Goal: Information Seeking & Learning: Understand process/instructions

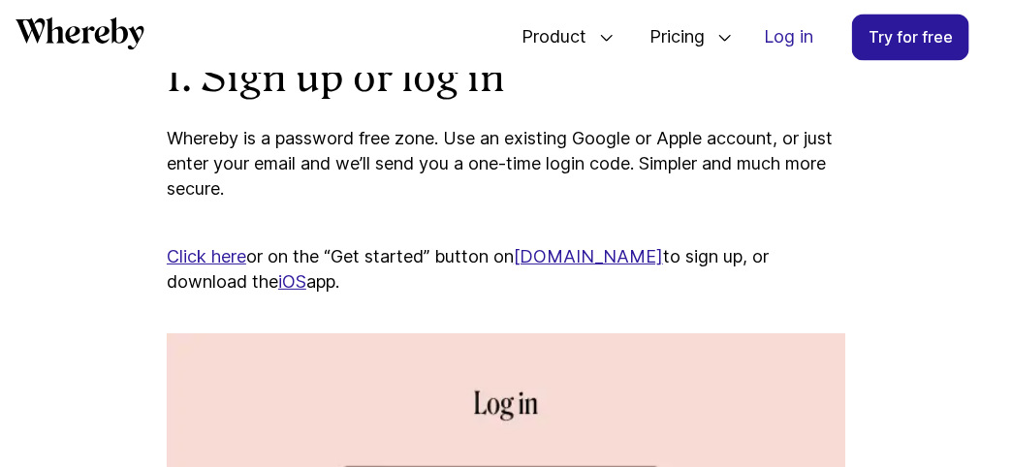
scroll to position [1264, 0]
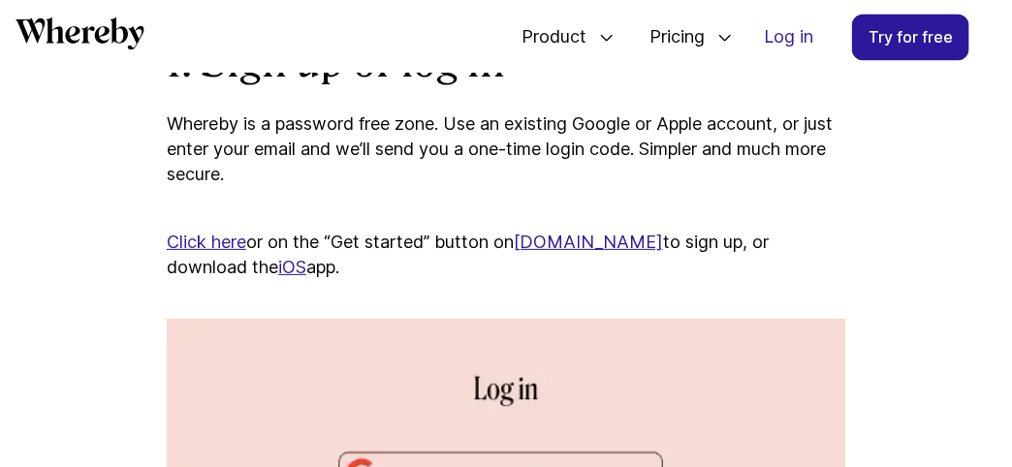
scroll to position [1281, 0]
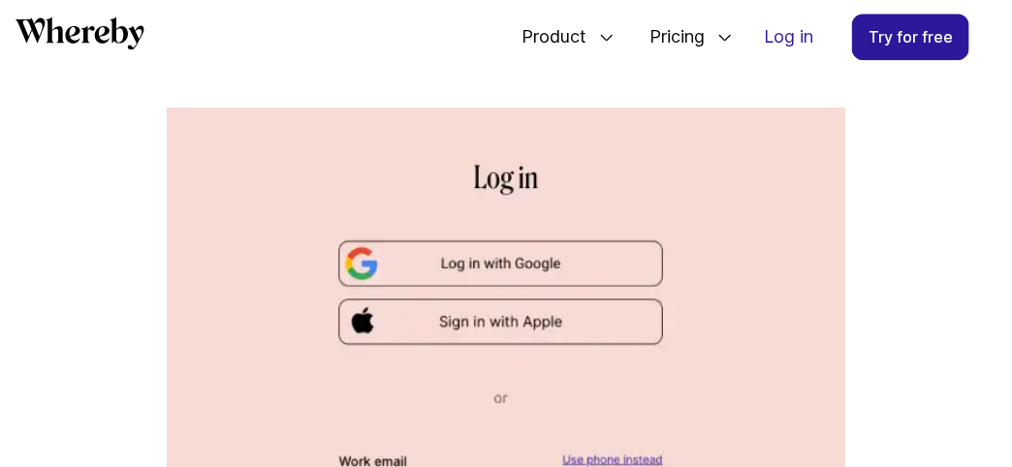
scroll to position [1497, 0]
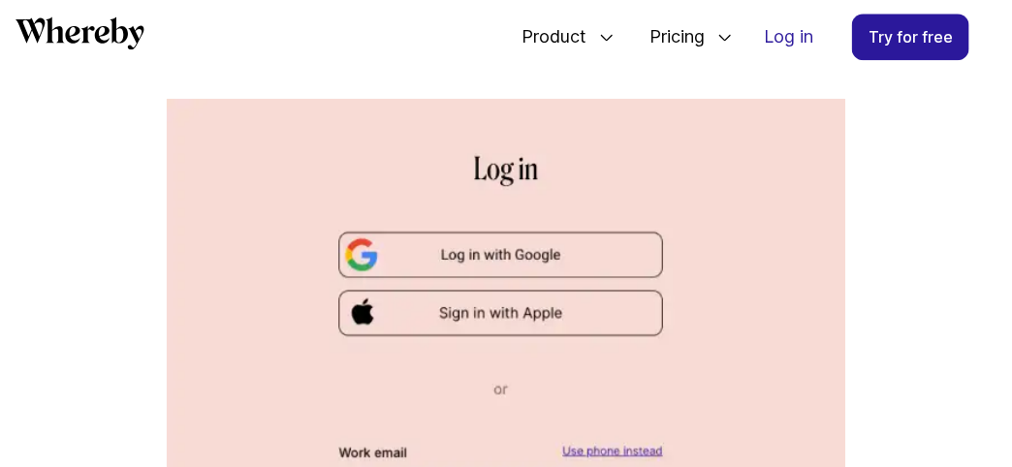
click at [528, 269] on img at bounding box center [506, 417] width 679 height 637
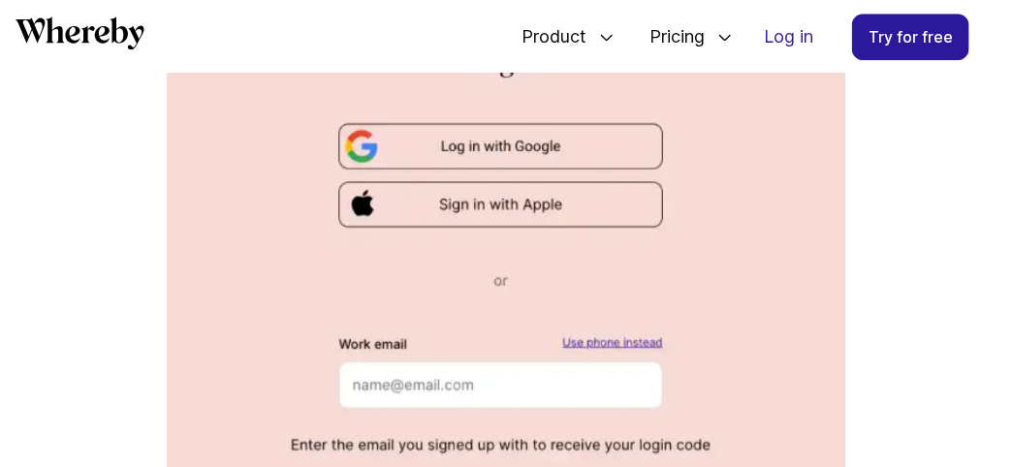
scroll to position [1620, 0]
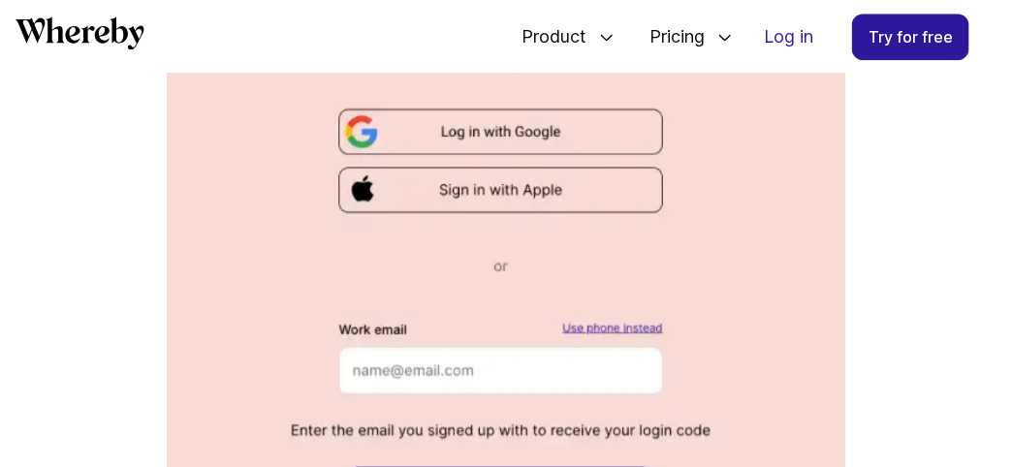
click at [475, 386] on img at bounding box center [506, 294] width 679 height 637
click at [368, 396] on img at bounding box center [506, 294] width 679 height 637
click at [362, 396] on img at bounding box center [506, 294] width 679 height 637
click at [389, 339] on img at bounding box center [506, 294] width 679 height 637
click at [384, 346] on img at bounding box center [506, 294] width 679 height 637
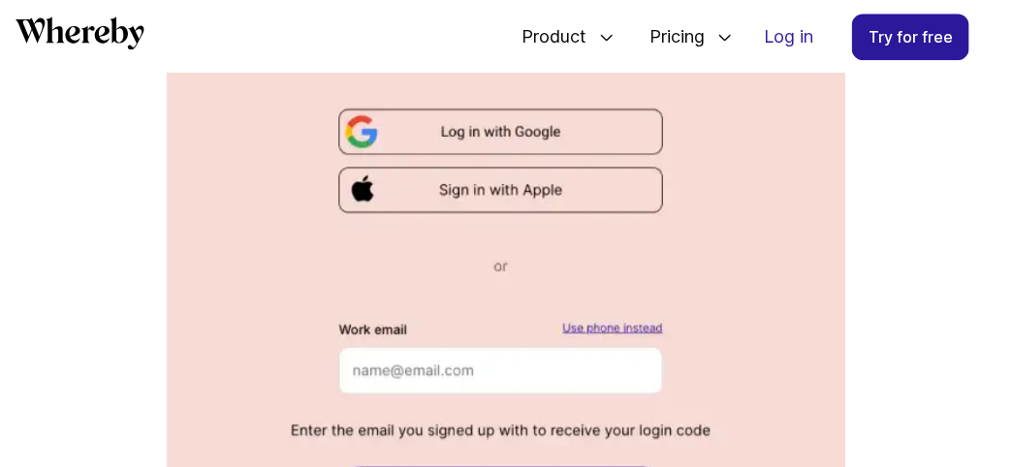
click at [414, 397] on img at bounding box center [506, 294] width 679 height 637
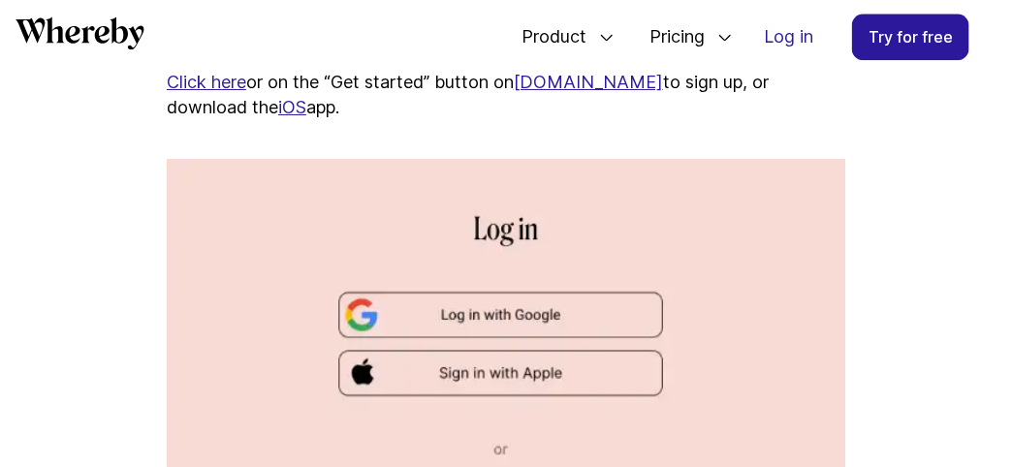
scroll to position [1433, 0]
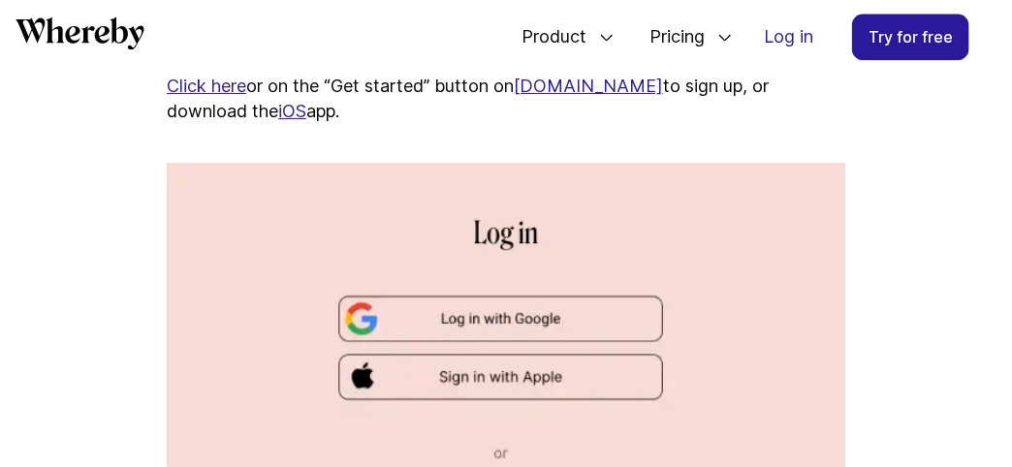
click at [196, 96] on link "Click here" at bounding box center [207, 86] width 80 height 20
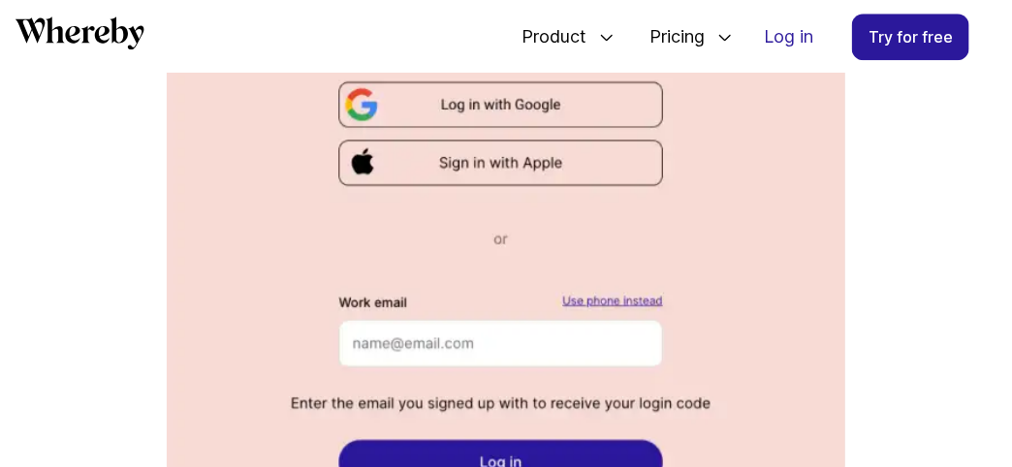
scroll to position [1649, 0]
click at [358, 350] on img at bounding box center [506, 266] width 679 height 637
click at [435, 358] on img at bounding box center [506, 266] width 679 height 637
click at [426, 358] on img at bounding box center [506, 266] width 679 height 637
click at [561, 120] on img at bounding box center [506, 266] width 679 height 637
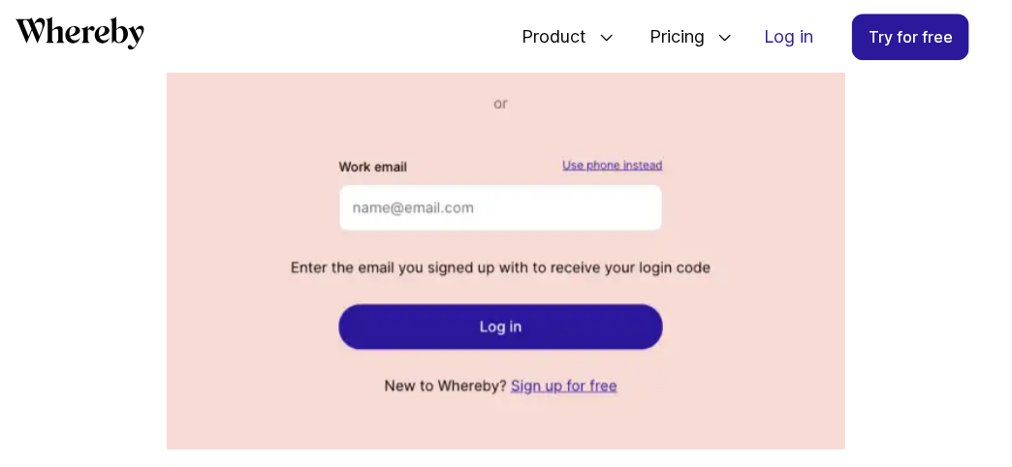
scroll to position [1786, 0]
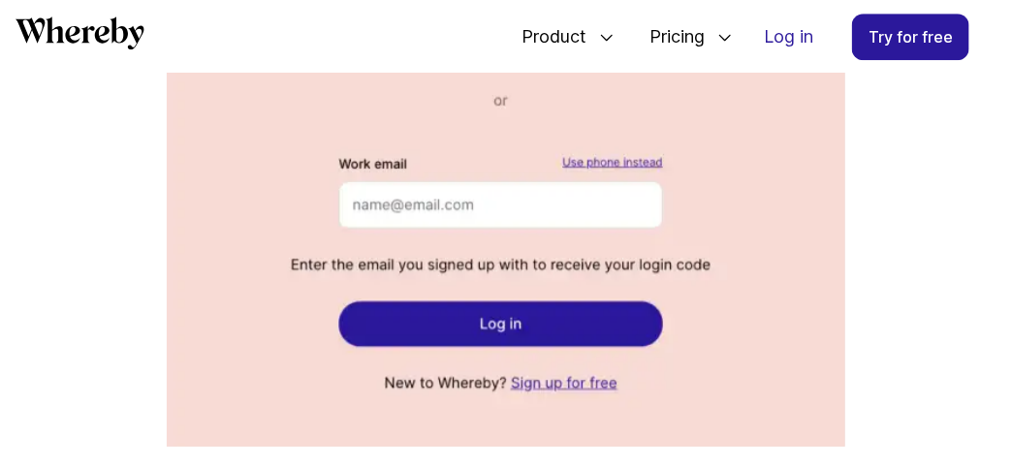
click at [384, 337] on img at bounding box center [506, 128] width 679 height 637
click at [528, 337] on img at bounding box center [506, 128] width 679 height 637
click at [516, 340] on img at bounding box center [506, 128] width 679 height 637
click at [651, 183] on img at bounding box center [506, 128] width 679 height 637
click at [631, 174] on img at bounding box center [506, 128] width 679 height 637
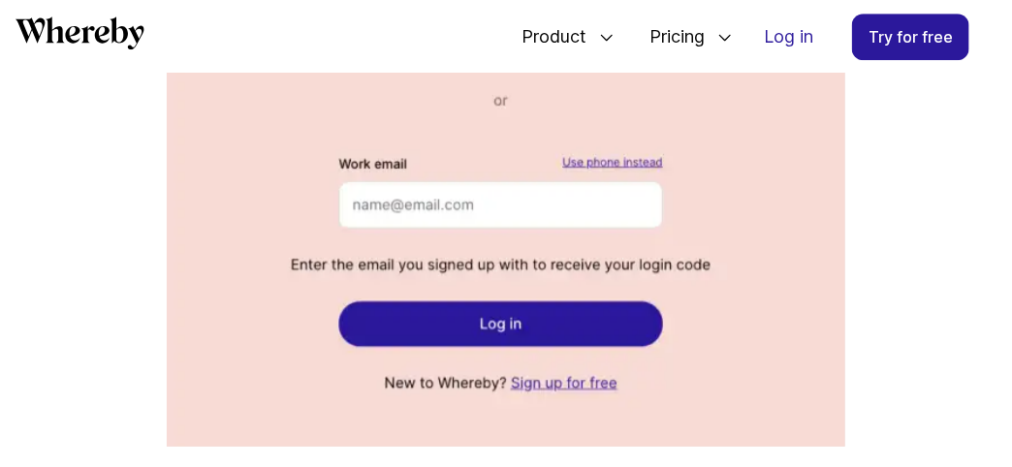
click at [922, 42] on link "Try for free" at bounding box center [910, 37] width 117 height 47
